Goal: Transaction & Acquisition: Book appointment/travel/reservation

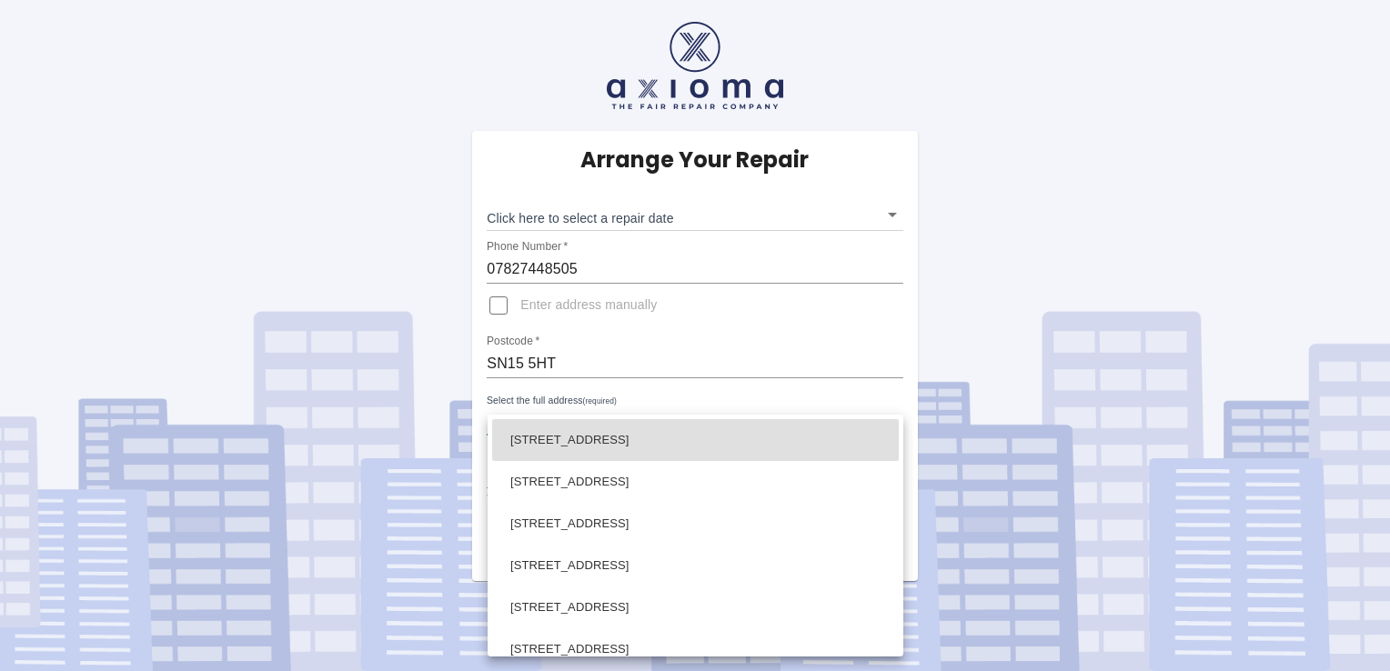
drag, startPoint x: 891, startPoint y: 420, endPoint x: 848, endPoint y: 416, distance: 43.9
click at [891, 420] on body "Arrange Your Repair Click here to select a repair date ​ Phone Number   * 07827…" at bounding box center [695, 335] width 1390 height 671
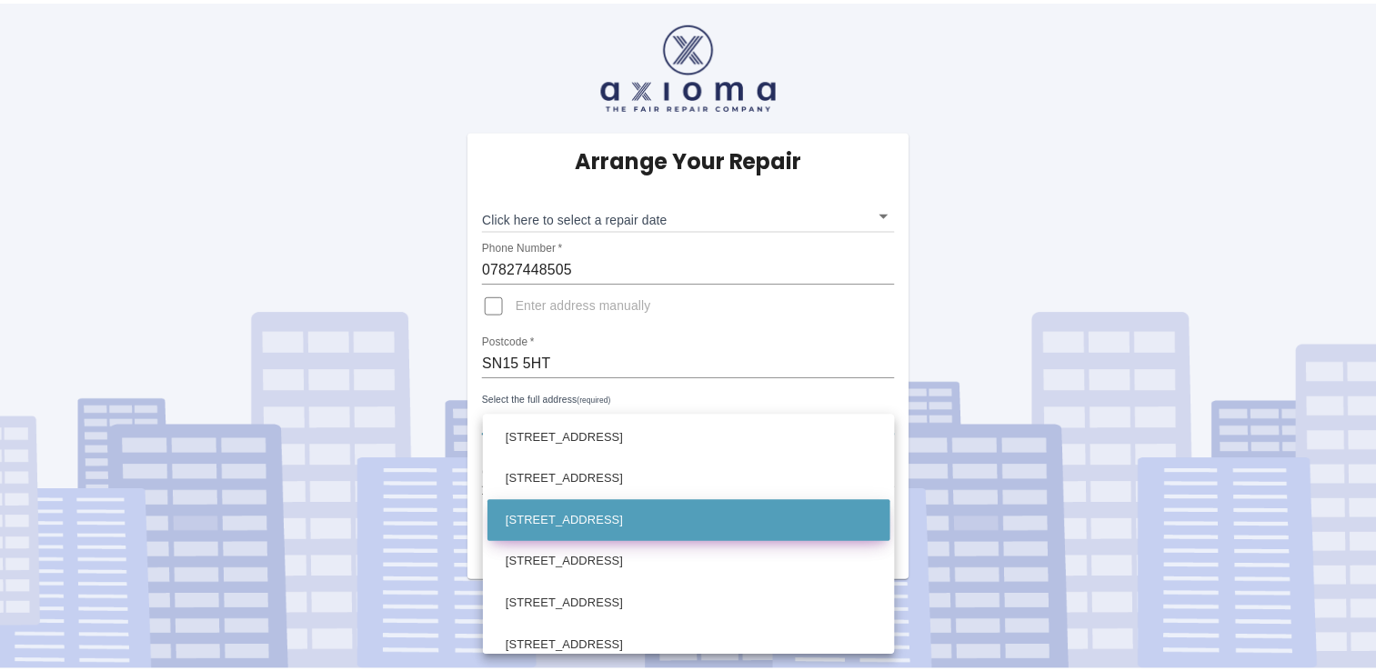
scroll to position [637, 0]
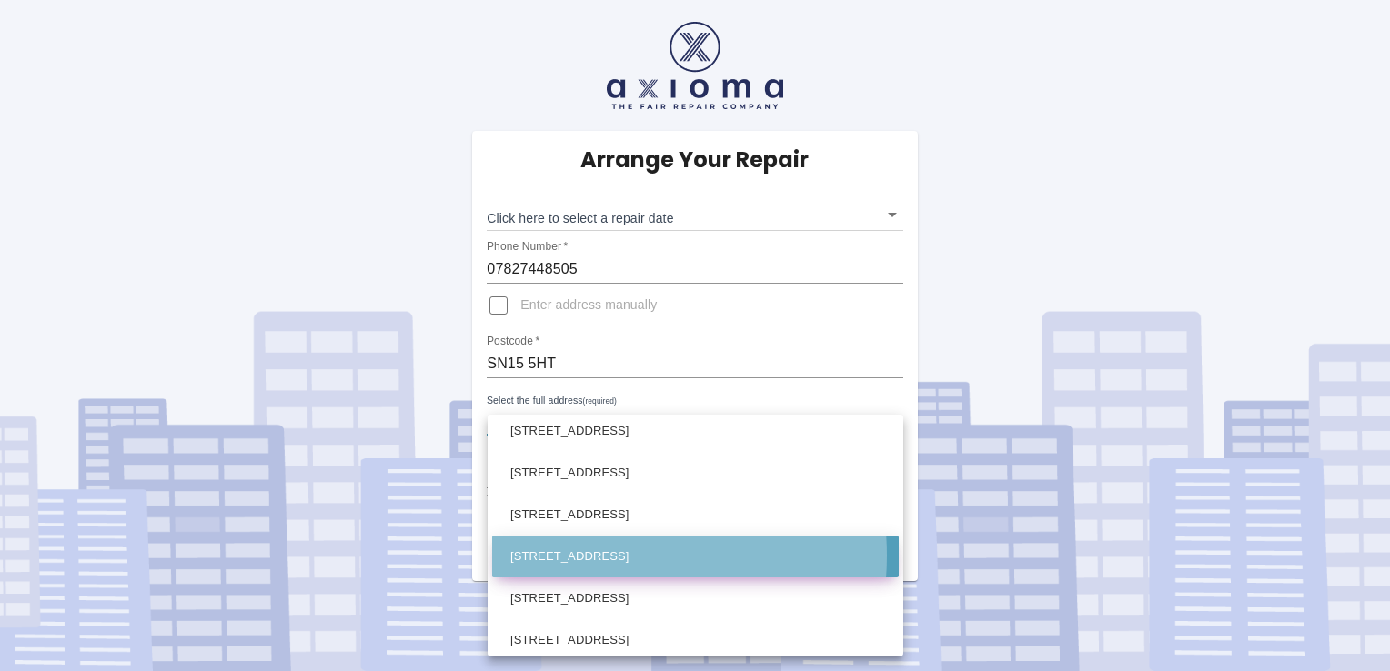
click at [597, 556] on li "5 Dauntsey Road Great Somerford, Chippenham Wiltshire" at bounding box center [695, 557] width 407 height 42
type input "5 Dauntsey Road Great Somerford, Chippenham Wiltshire"
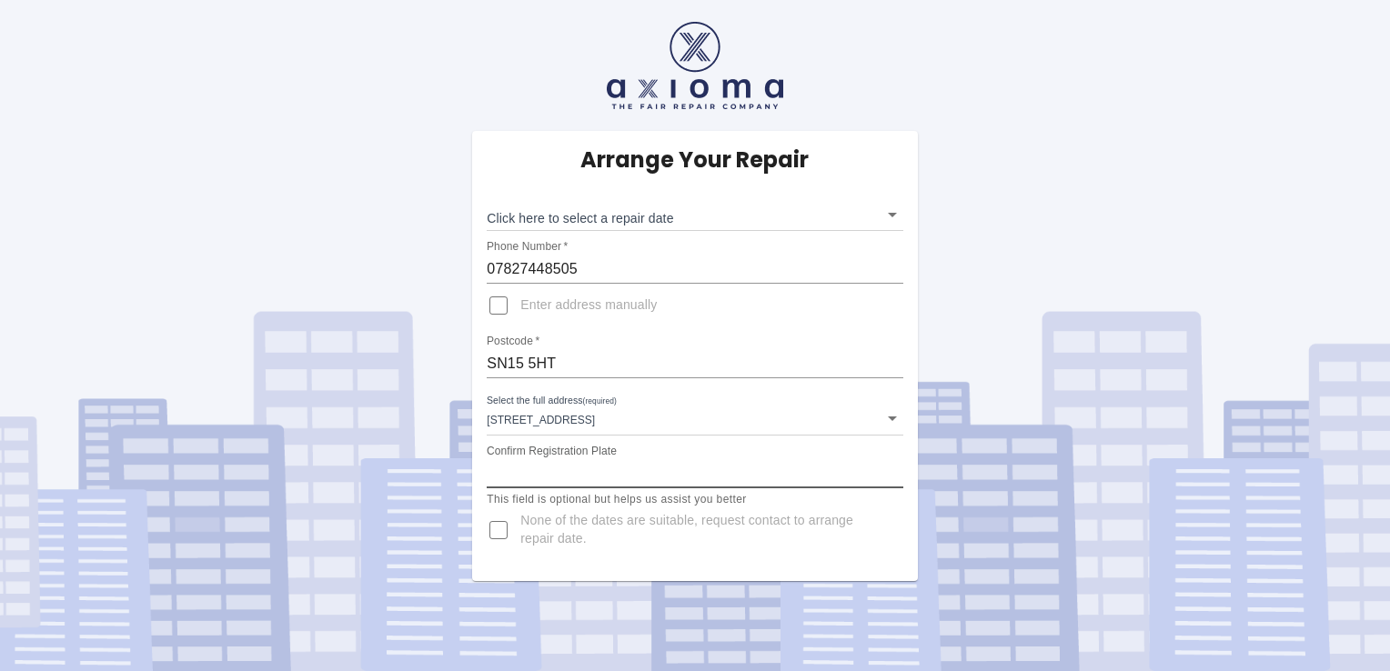
click at [530, 475] on input "Confirm Registration Plate" at bounding box center [695, 473] width 416 height 29
type input "CE16YDH"
click at [891, 216] on body "Arrange Your Repair Click here to select a repair date ​ Phone Number   * 07827…" at bounding box center [695, 335] width 1390 height 671
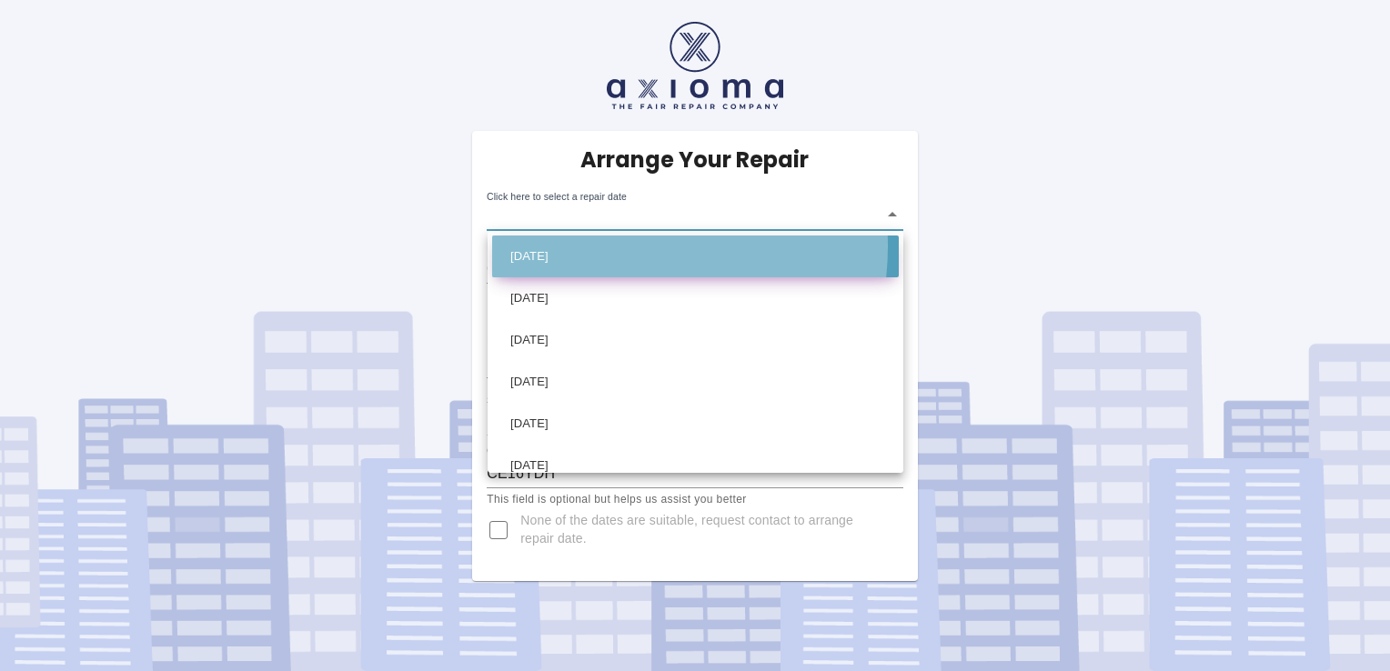
click at [606, 247] on li "Mon Oct 06 2025" at bounding box center [695, 257] width 407 height 42
type input "2025-10-06T00:00:00.000Z"
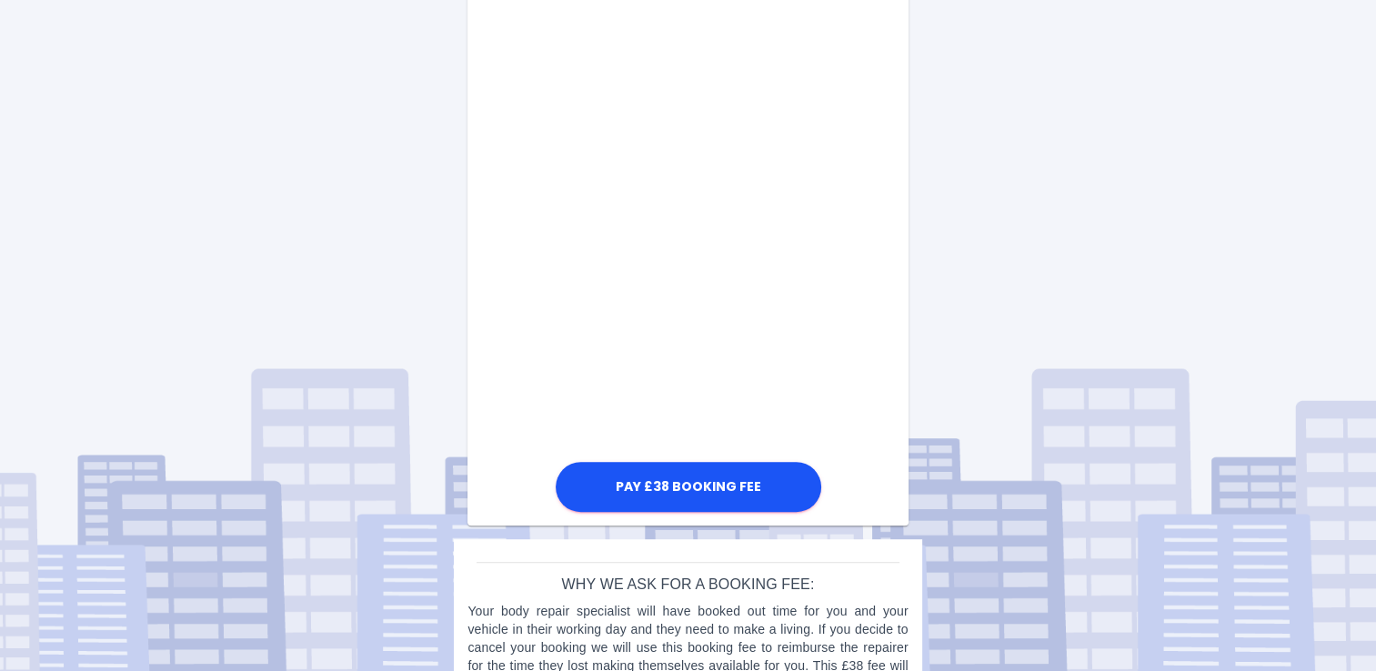
scroll to position [987, 0]
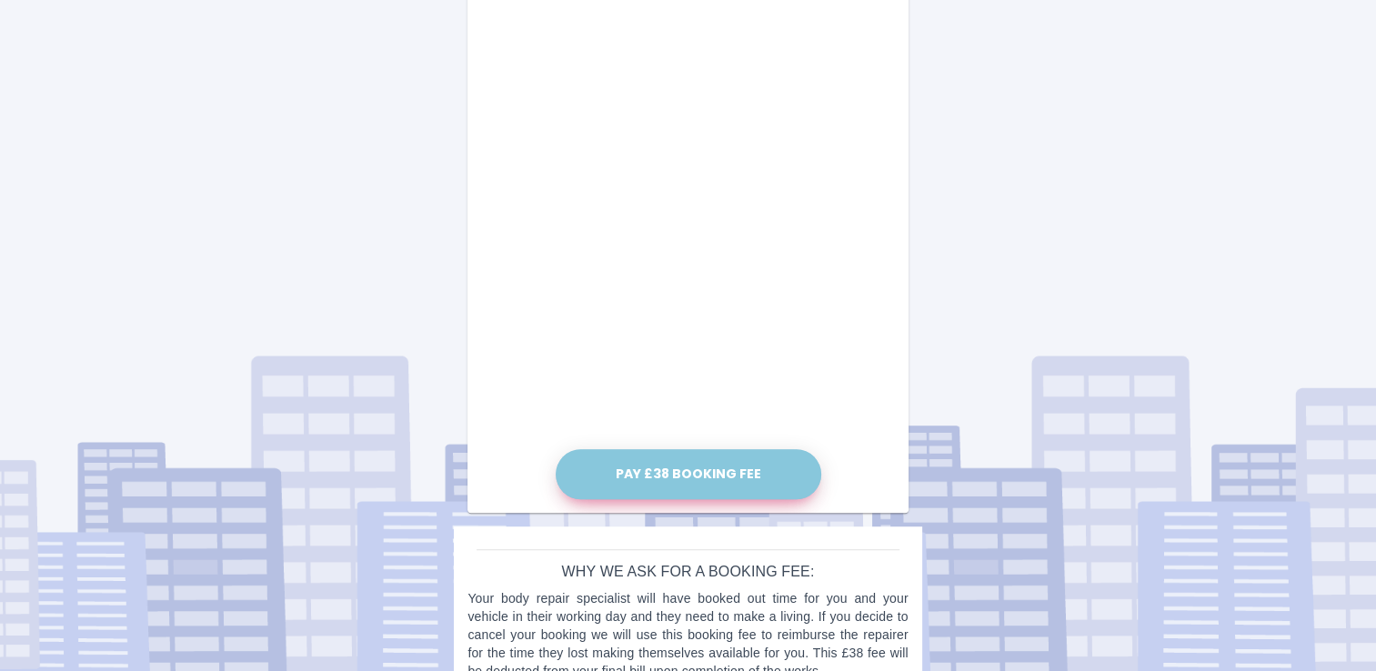
click at [680, 478] on button "Pay £38 Booking Fee" at bounding box center [689, 474] width 266 height 50
